Goal: Task Accomplishment & Management: Manage account settings

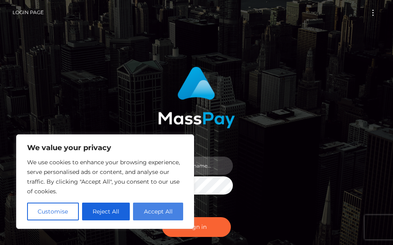
type input "[PERSON_NAME].cope2"
click at [151, 212] on button "Accept All" at bounding box center [158, 212] width 50 height 18
checkbox input "true"
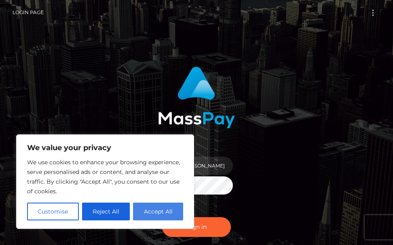
checkbox input "true"
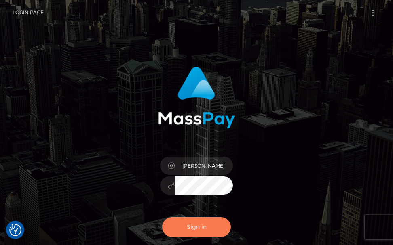
click at [196, 226] on button "Sign in" at bounding box center [196, 228] width 69 height 20
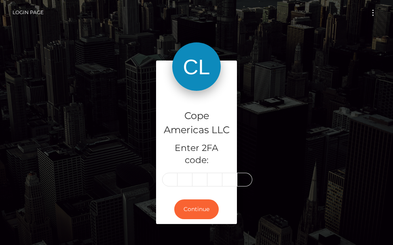
scroll to position [0, 1]
type input "8"
type input "5"
type input "4"
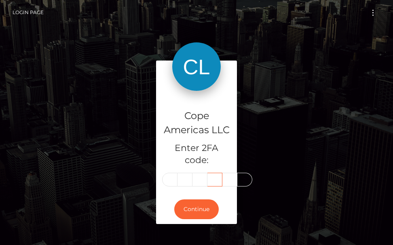
type input "9"
type input "5"
type input "0"
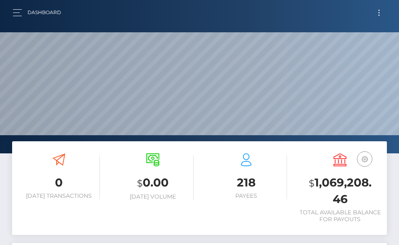
scroll to position [144, 181]
click at [378, 12] on button "Toggle navigation" at bounding box center [379, 12] width 15 height 11
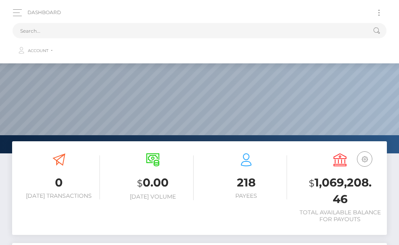
click at [375, 13] on button "Toggle navigation" at bounding box center [379, 12] width 15 height 11
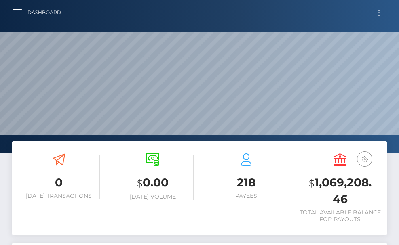
click at [22, 14] on button "button" at bounding box center [20, 12] width 15 height 11
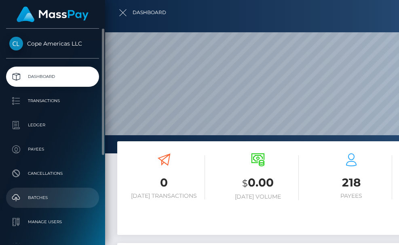
click at [43, 195] on p "Batches" at bounding box center [52, 198] width 87 height 12
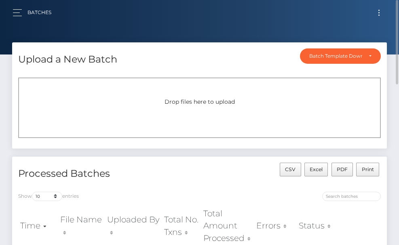
click at [379, 12] on span "Toggle navigation" at bounding box center [379, 12] width 1 height 1
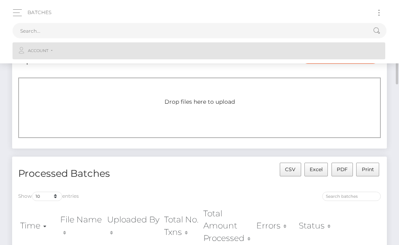
click at [53, 51] on link "Account" at bounding box center [199, 50] width 373 height 17
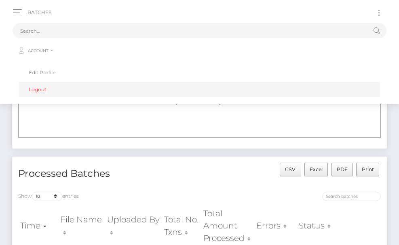
click at [46, 91] on link "Logout" at bounding box center [199, 89] width 361 height 15
